Goal: Navigation & Orientation: Understand site structure

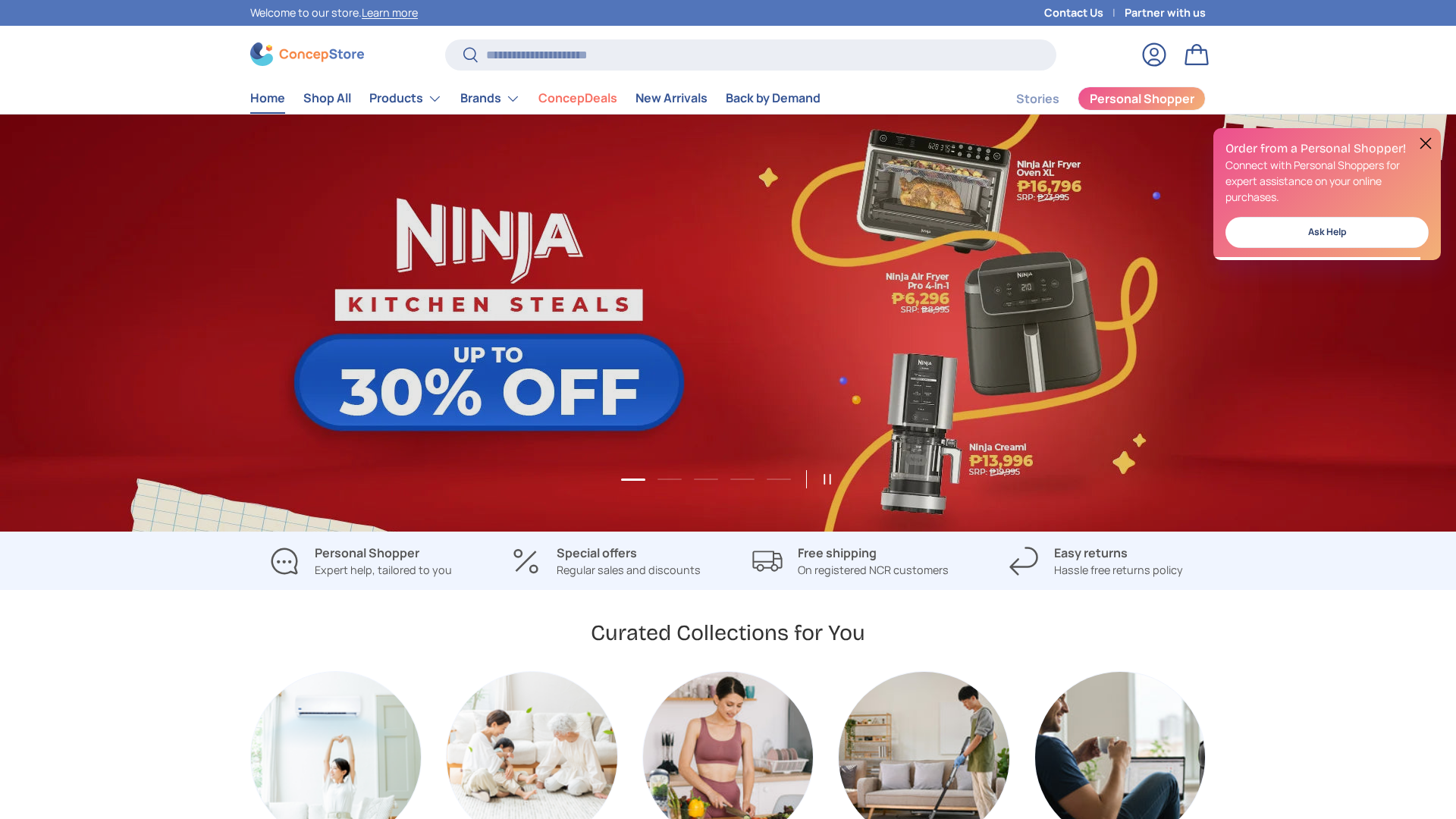
scroll to position [0, 1456]
